Goal: Task Accomplishment & Management: Complete application form

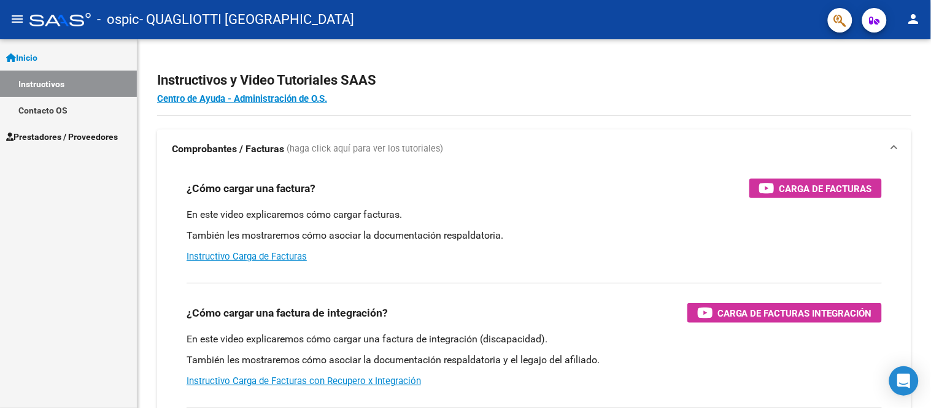
click at [102, 133] on span "Prestadores / Proveedores" at bounding box center [62, 137] width 112 height 14
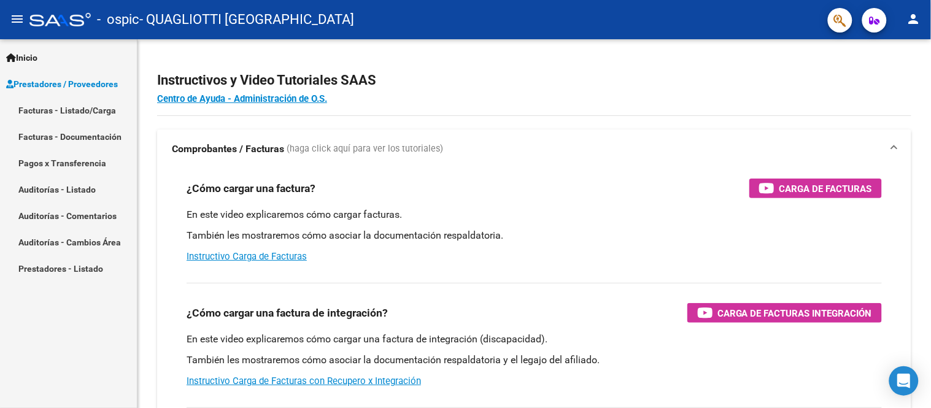
click at [102, 111] on link "Facturas - Listado/Carga" at bounding box center [68, 110] width 137 height 26
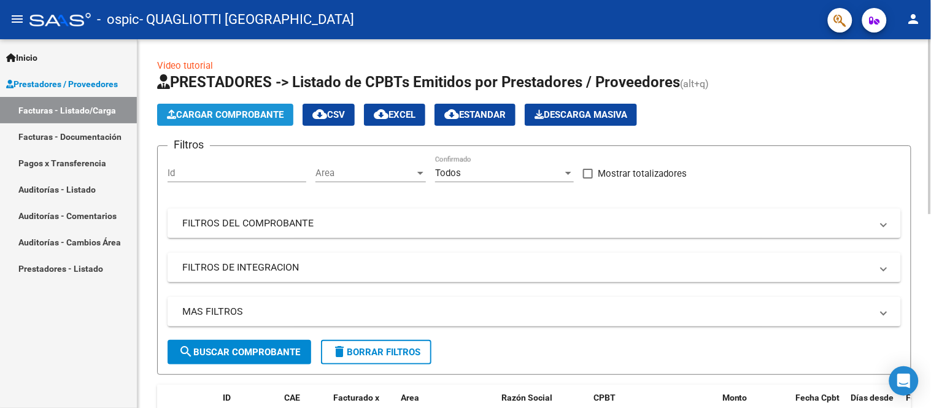
click at [242, 117] on span "Cargar Comprobante" at bounding box center [225, 114] width 117 height 11
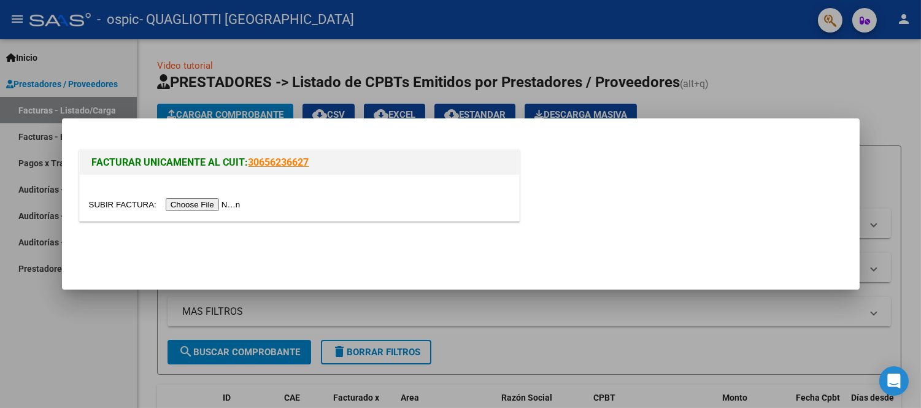
click at [212, 204] on input "file" at bounding box center [166, 204] width 155 height 13
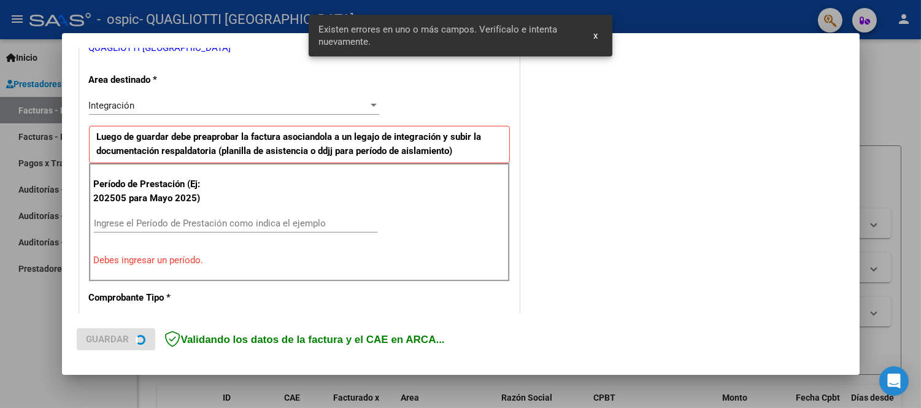
scroll to position [271, 0]
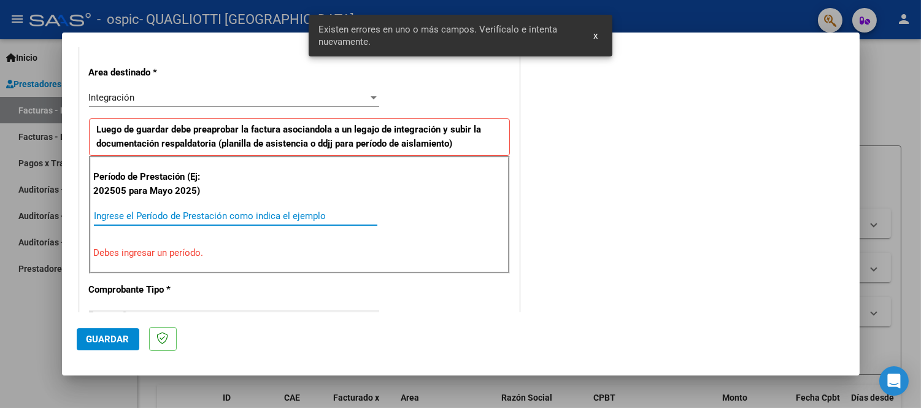
click at [129, 215] on input "Ingrese el Período de Prestación como indica el ejemplo" at bounding box center [236, 216] width 284 height 11
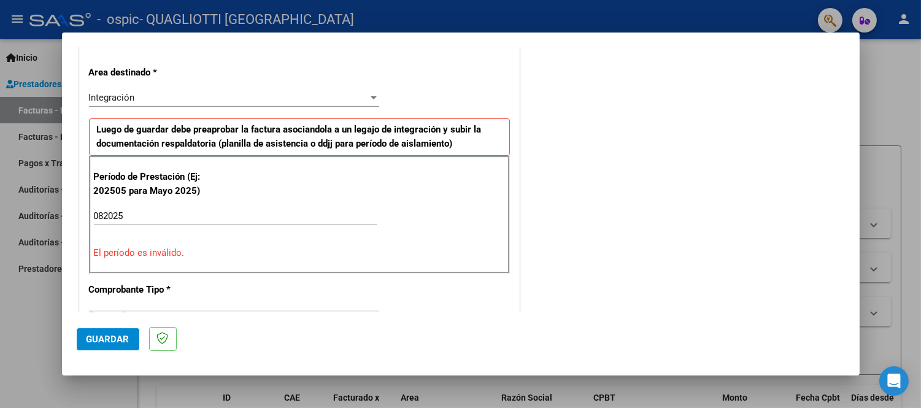
scroll to position [339, 0]
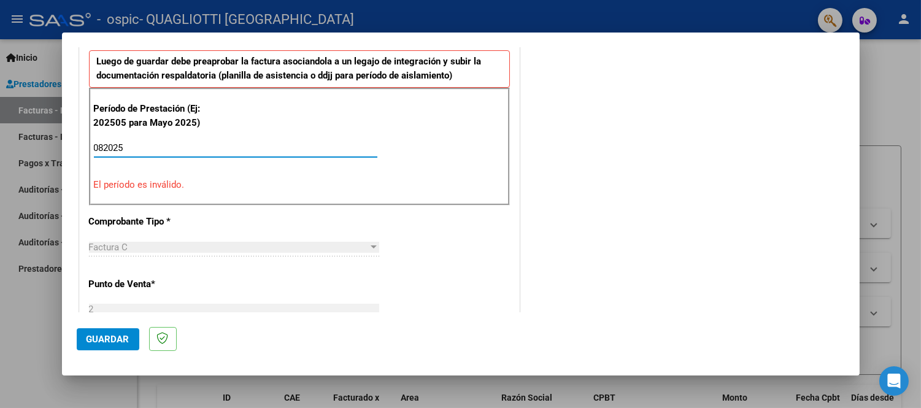
click at [178, 142] on input "082025" at bounding box center [236, 147] width 284 height 11
type input "0"
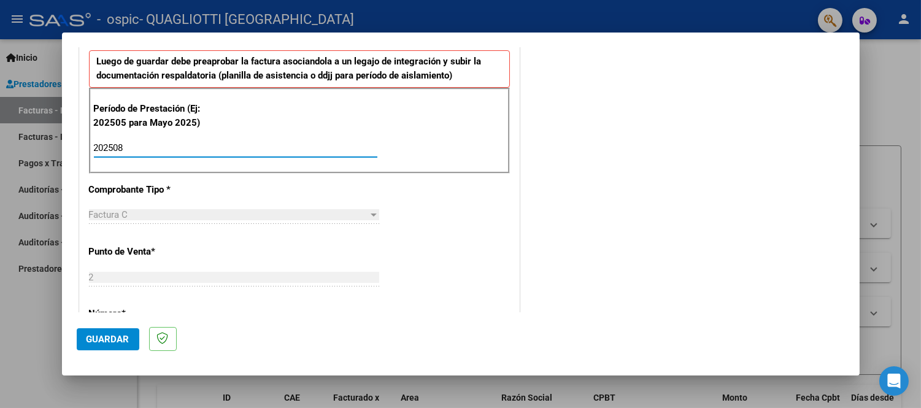
type input "202508"
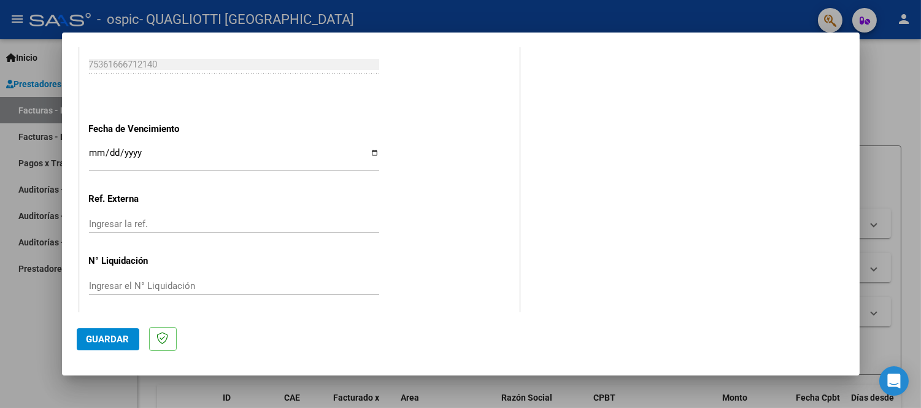
scroll to position [814, 0]
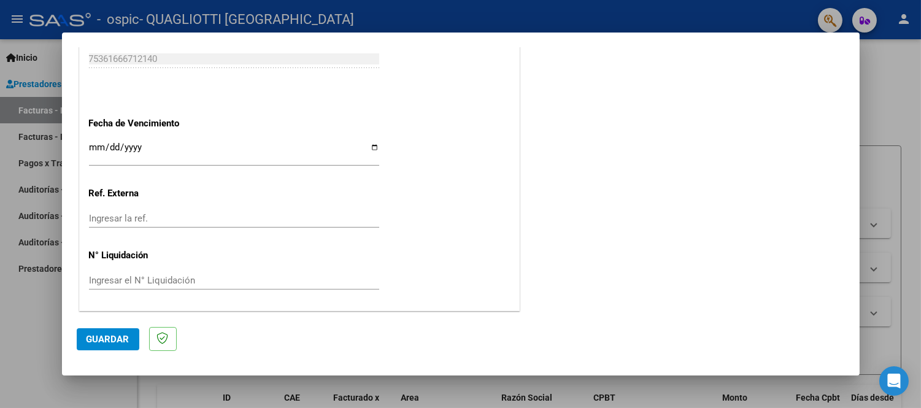
click at [90, 150] on input "Ingresar la fecha" at bounding box center [234, 152] width 290 height 20
click at [101, 143] on input "Ingresar la fecha" at bounding box center [234, 152] width 290 height 20
click at [96, 148] on input "Ingresar la fecha" at bounding box center [234, 152] width 290 height 20
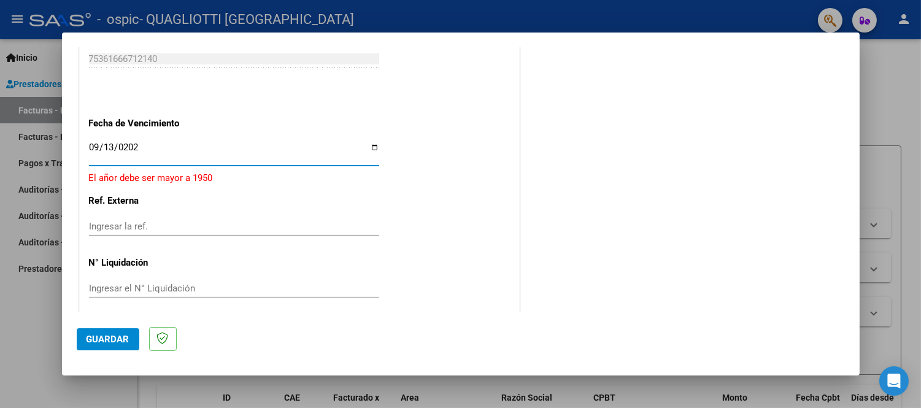
type input "[DATE]"
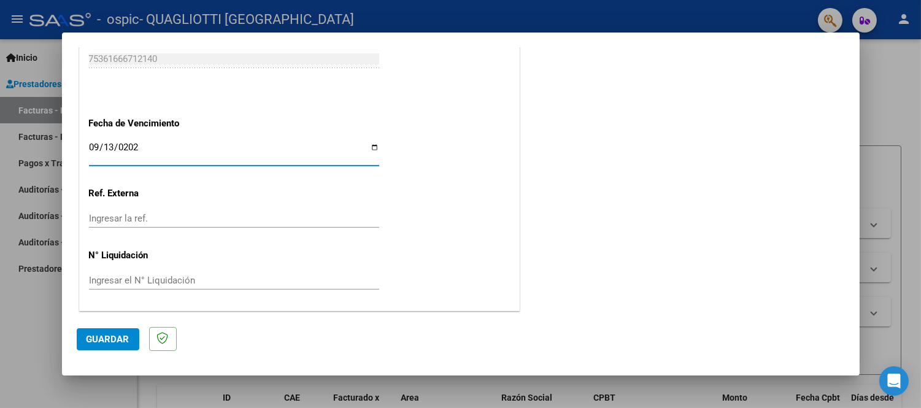
click at [106, 215] on input "Ingresar la ref." at bounding box center [234, 218] width 290 height 11
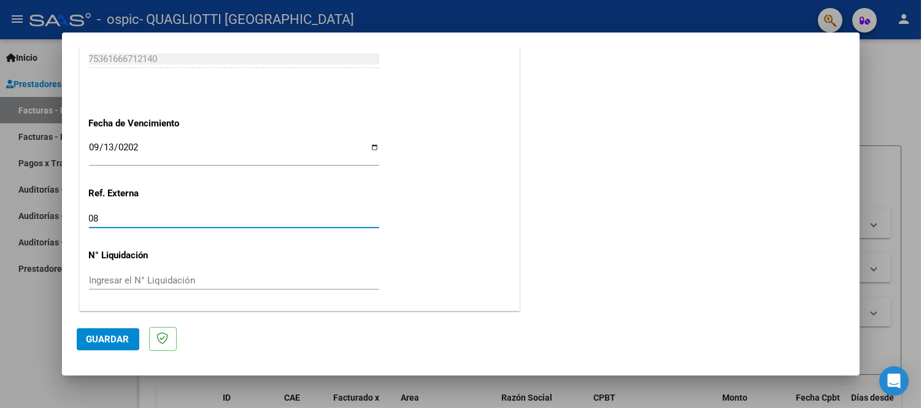
type input "08"
click at [91, 338] on span "Guardar" at bounding box center [108, 339] width 43 height 11
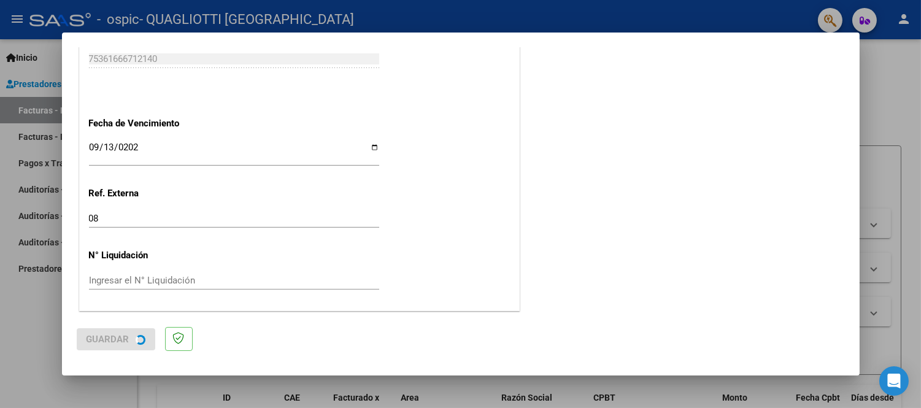
scroll to position [0, 0]
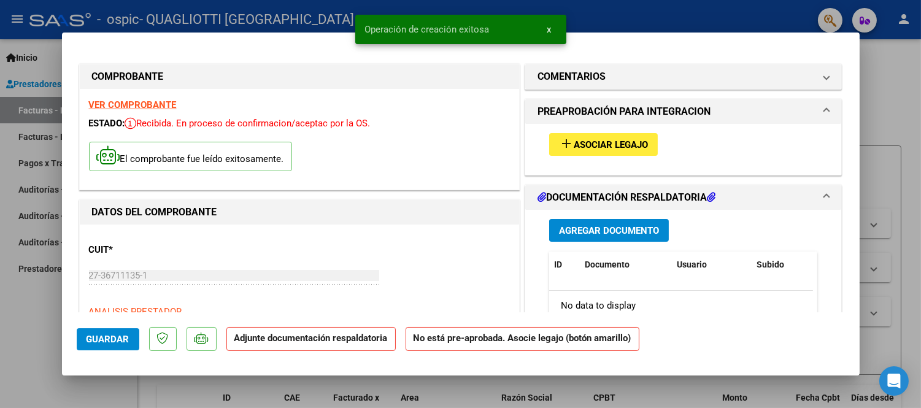
click at [609, 156] on div "add Asociar Legajo" at bounding box center [683, 144] width 287 height 41
click at [613, 150] on button "add Asociar Legajo" at bounding box center [603, 144] width 109 height 23
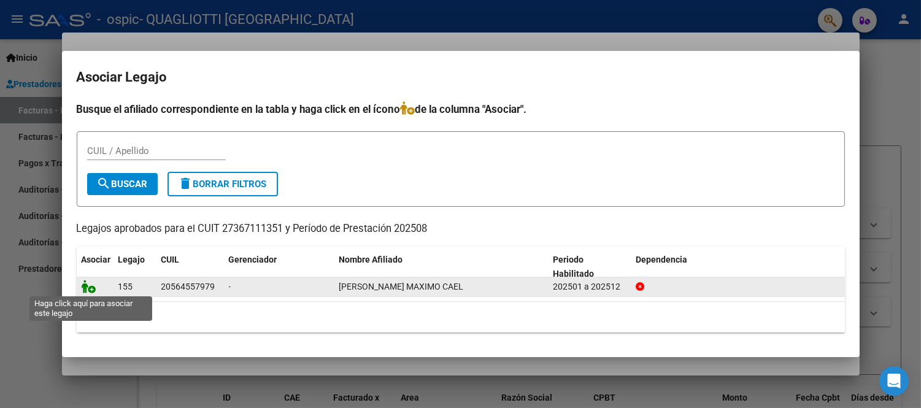
click at [88, 286] on icon at bounding box center [89, 287] width 15 height 14
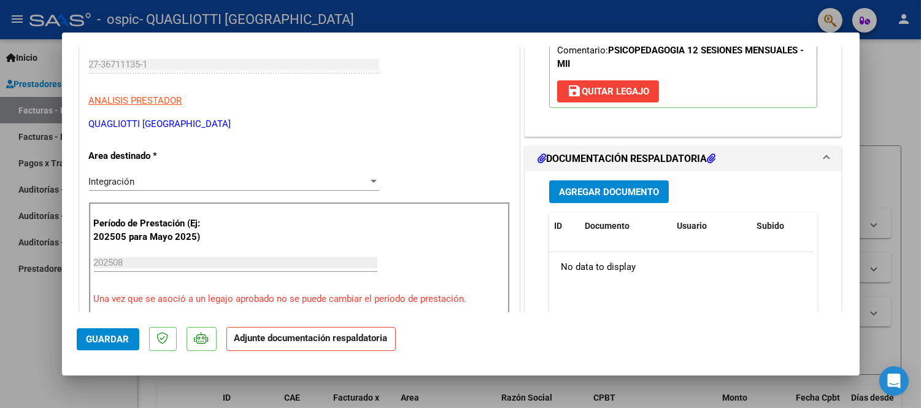
scroll to position [273, 0]
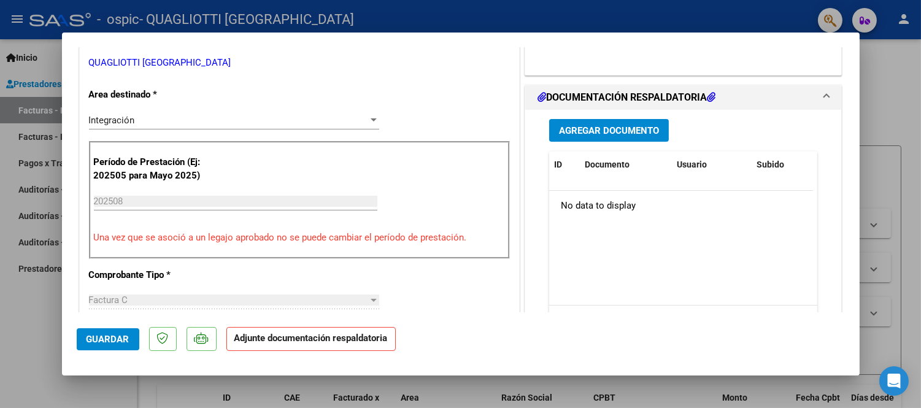
click at [576, 125] on span "Agregar Documento" at bounding box center [609, 130] width 100 height 11
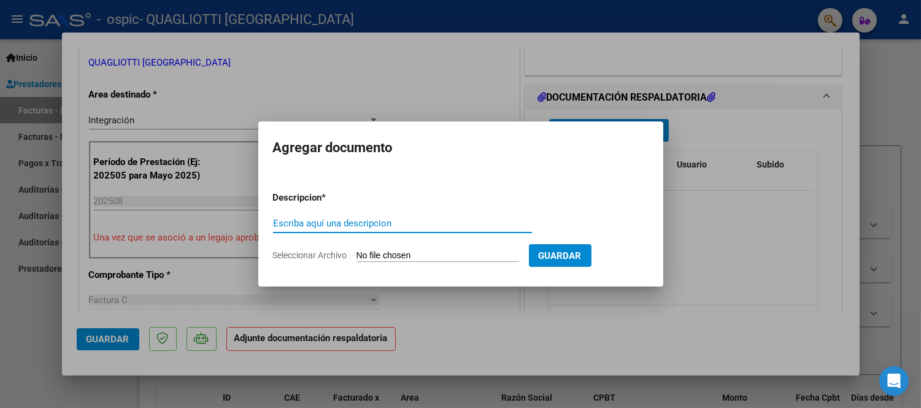
click at [354, 217] on div "Escriba aquí una descripcion" at bounding box center [402, 223] width 259 height 18
click at [382, 255] on input "Seleccionar Archivo" at bounding box center [438, 256] width 163 height 12
type input "C:\fakepath\[PERSON_NAME] [DATE].pdf"
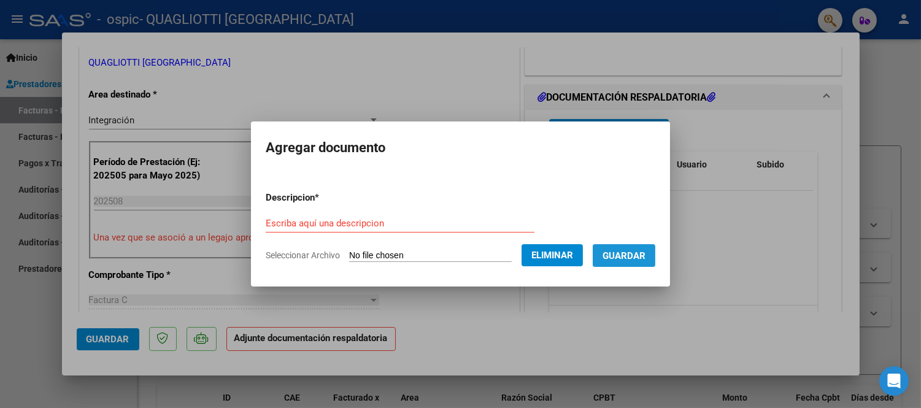
click at [622, 247] on button "Guardar" at bounding box center [624, 255] width 63 height 23
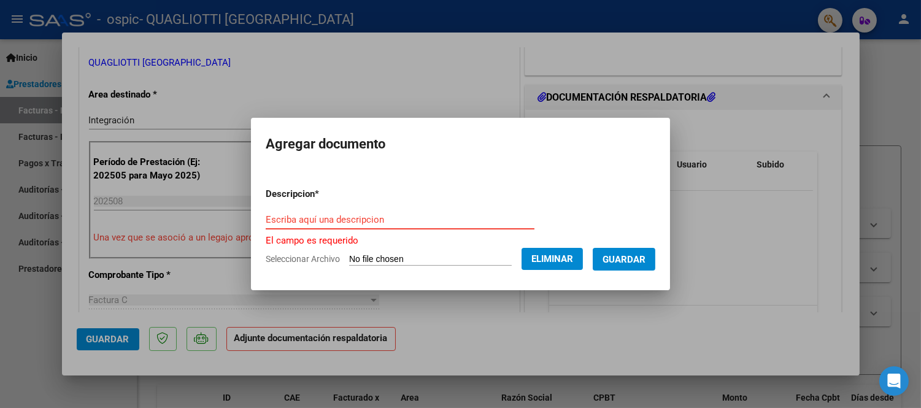
click at [393, 217] on input "Escriba aquí una descripcion" at bounding box center [400, 219] width 269 height 11
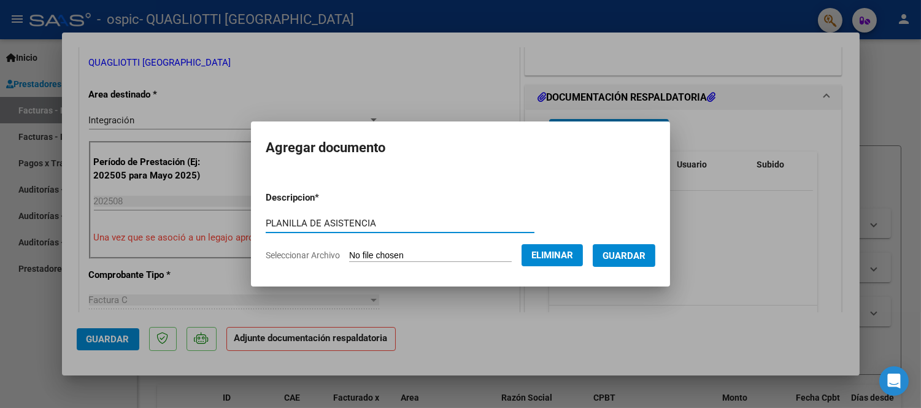
type input "PLANILLA DE ASISTENCIA"
click at [613, 250] on span "Guardar" at bounding box center [624, 255] width 43 height 11
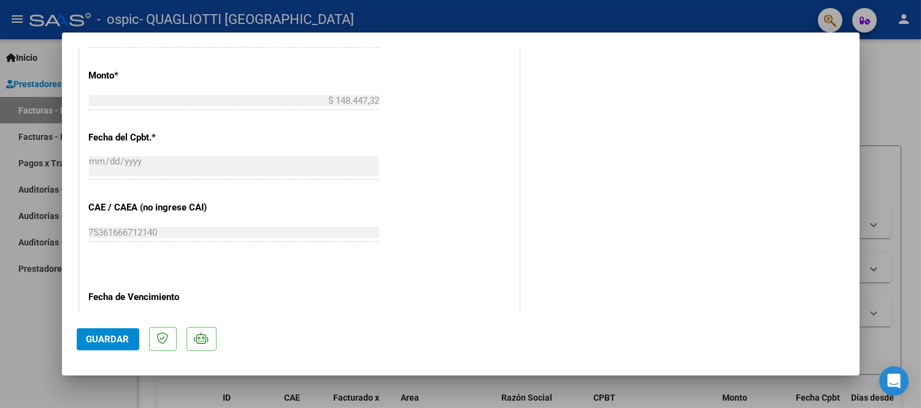
scroll to position [832, 0]
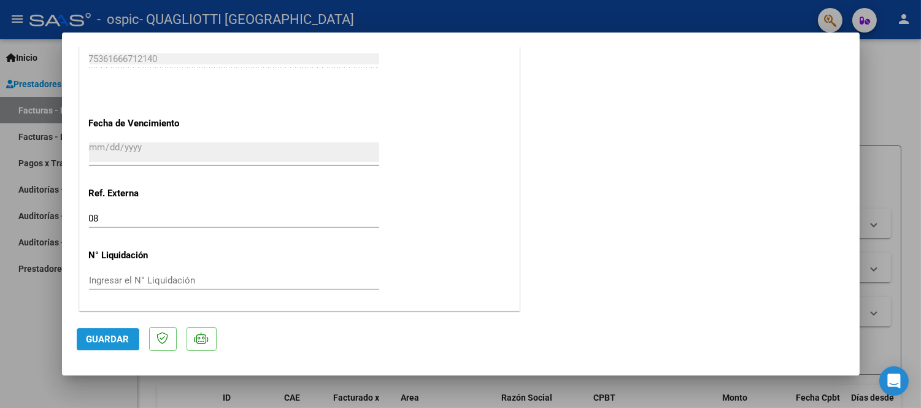
click at [120, 344] on span "Guardar" at bounding box center [108, 339] width 43 height 11
click at [896, 128] on div at bounding box center [460, 204] width 921 height 408
type input "$ 0,00"
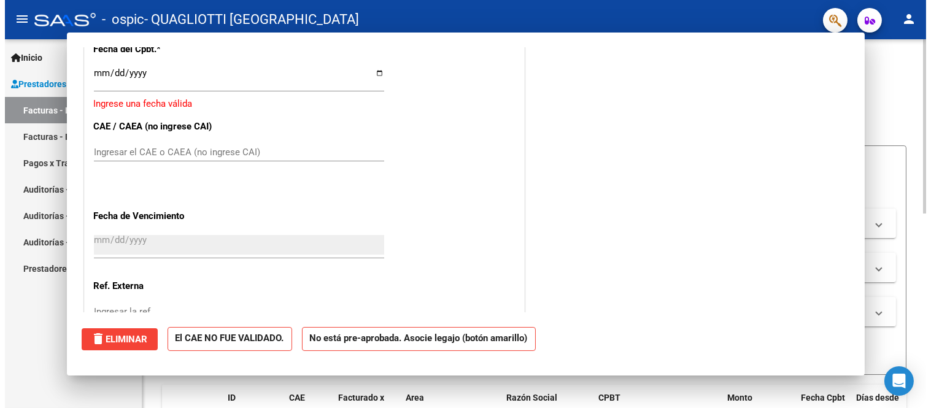
scroll to position [926, 0]
